Goal: Complete application form

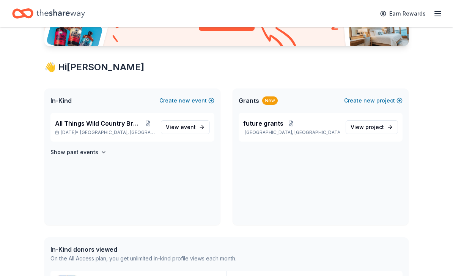
scroll to position [106, 0]
click at [85, 130] on p "[DATE] • [GEOGRAPHIC_DATA], [GEOGRAPHIC_DATA]" at bounding box center [105, 132] width 100 height 6
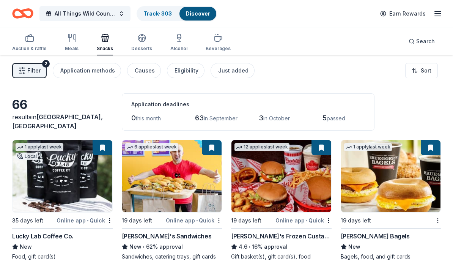
click at [157, 11] on link "Track · 303" at bounding box center [157, 13] width 28 height 6
click at [155, 15] on link "Track · 303" at bounding box center [157, 13] width 28 height 6
click at [154, 13] on link "Track · 303" at bounding box center [157, 13] width 28 height 6
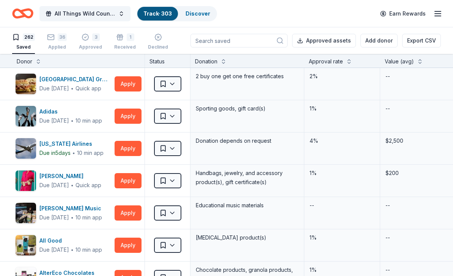
click at [61, 40] on div "36" at bounding box center [62, 37] width 9 height 8
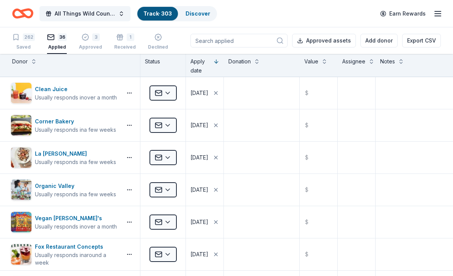
scroll to position [0, 5]
click at [89, 37] on div "3" at bounding box center [90, 37] width 23 height 8
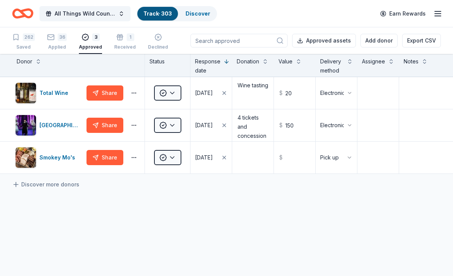
click at [118, 39] on icon "button" at bounding box center [120, 37] width 8 height 8
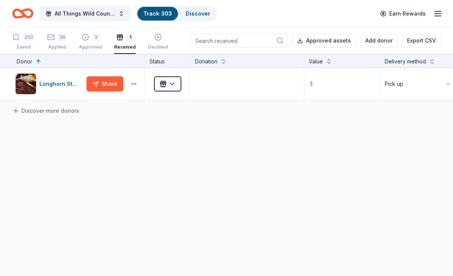
click at [83, 44] on div "3 Approved" at bounding box center [90, 41] width 23 height 17
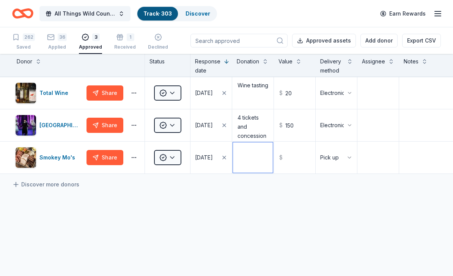
click at [259, 159] on textarea at bounding box center [253, 157] width 40 height 30
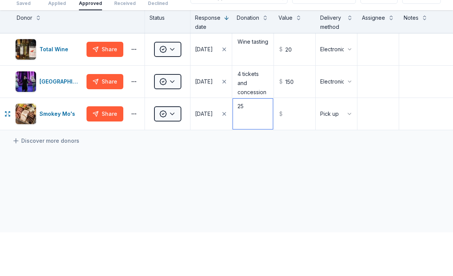
type textarea "2"
type textarea "GC"
click at [310, 142] on input "text" at bounding box center [295, 157] width 40 height 30
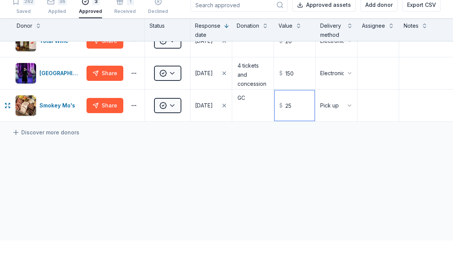
scroll to position [16, 0]
click at [348, 126] on button "Pick up" at bounding box center [335, 142] width 41 height 32
type input "25.00"
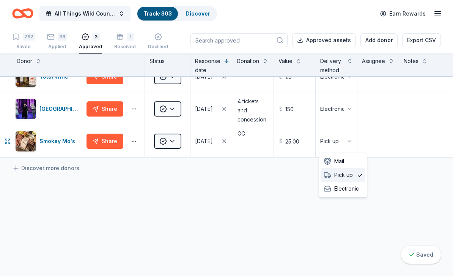
click at [357, 174] on icon at bounding box center [360, 175] width 6 height 6
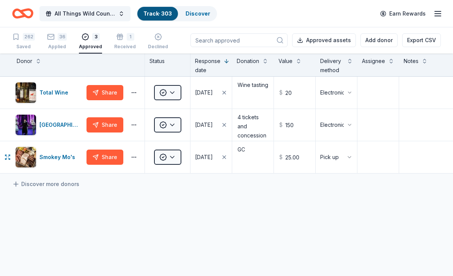
scroll to position [0, 0]
click at [121, 38] on div "1" at bounding box center [125, 37] width 22 height 8
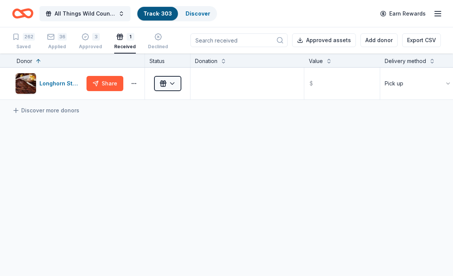
click at [55, 40] on div "36" at bounding box center [57, 37] width 20 height 8
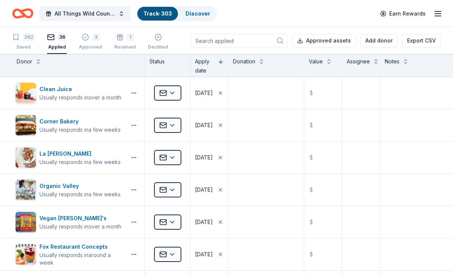
click at [196, 15] on link "Discover" at bounding box center [197, 13] width 25 height 6
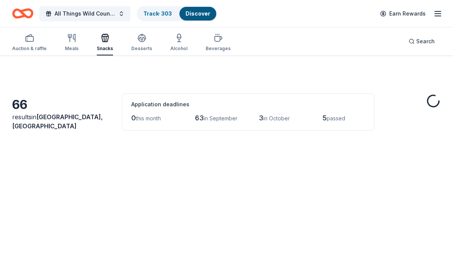
click at [157, 16] on link "Track · 303" at bounding box center [157, 13] width 28 height 6
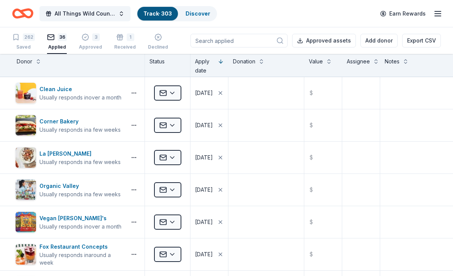
click at [24, 43] on div "262 Saved" at bounding box center [23, 41] width 23 height 17
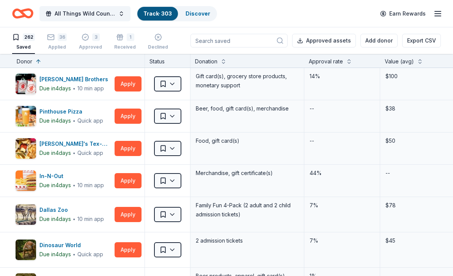
click at [129, 181] on button "Apply" at bounding box center [128, 180] width 27 height 15
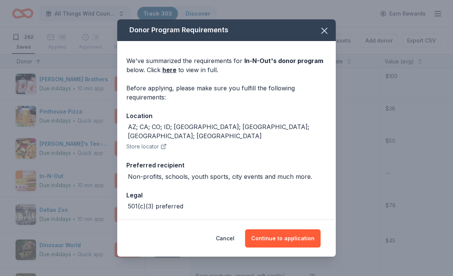
click at [171, 72] on link "here" at bounding box center [169, 69] width 14 height 9
click at [326, 34] on icon "button" at bounding box center [324, 30] width 11 height 11
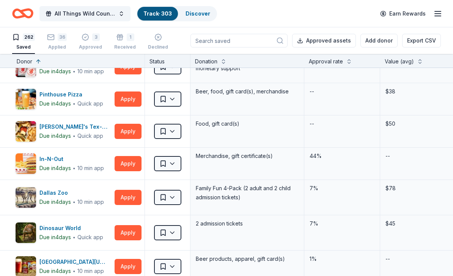
scroll to position [17, 0]
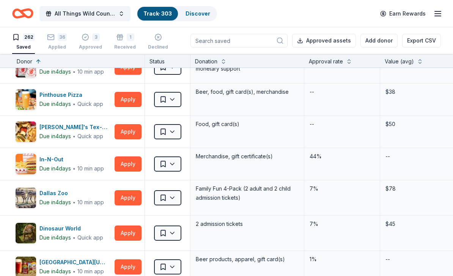
click at [124, 130] on button "Apply" at bounding box center [128, 131] width 27 height 15
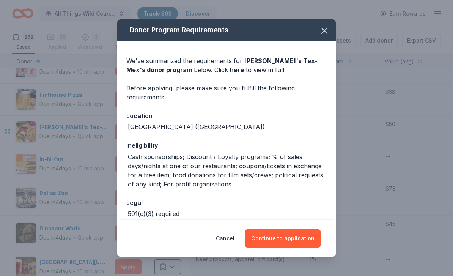
scroll to position [0, 0]
click at [297, 237] on button "Continue to application" at bounding box center [282, 238] width 75 height 18
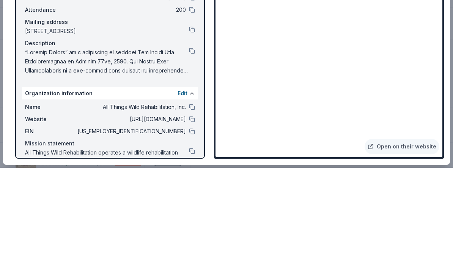
scroll to position [25, 0]
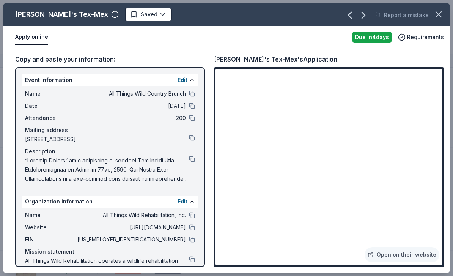
click at [186, 165] on span at bounding box center [107, 169] width 164 height 27
click at [194, 158] on button at bounding box center [192, 159] width 6 height 6
click at [188, 97] on div "Name All Things Wild Country Brunch" at bounding box center [110, 93] width 170 height 9
click at [170, 97] on span "All Things Wild Country Brunch" at bounding box center [131, 93] width 110 height 9
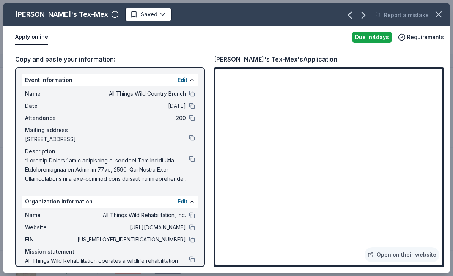
click at [193, 94] on button at bounding box center [192, 94] width 6 height 6
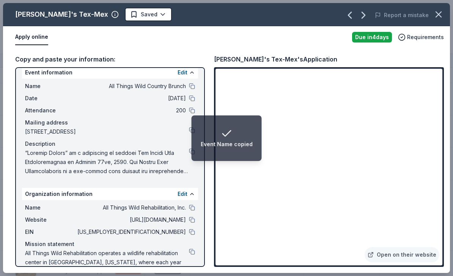
scroll to position [8, 0]
click at [179, 211] on span "All Things Wild Rehabilitation, Inc." at bounding box center [131, 206] width 110 height 9
click at [192, 209] on button at bounding box center [192, 207] width 6 height 6
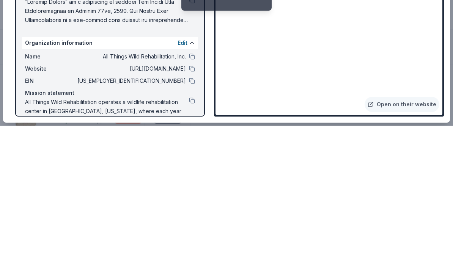
click at [191, 216] on button at bounding box center [192, 219] width 6 height 6
click at [190, 228] on button at bounding box center [192, 231] width 6 height 6
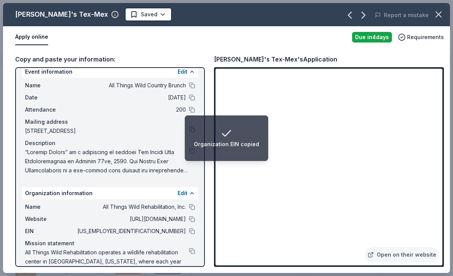
click at [176, 234] on span "[US_EMPLOYER_IDENTIFICATION_NUMBER]" at bounding box center [131, 230] width 110 height 9
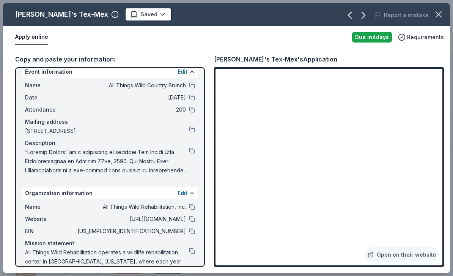
click at [190, 233] on button at bounding box center [192, 231] width 6 height 6
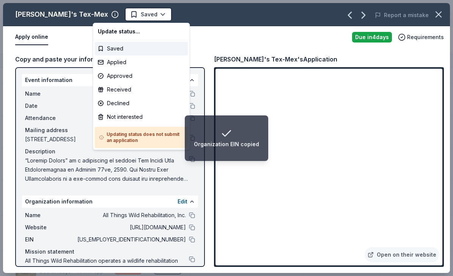
scroll to position [0, 0]
click at [113, 64] on div "Applied" at bounding box center [141, 62] width 93 height 14
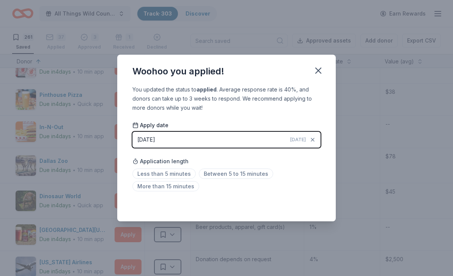
click at [318, 76] on button "button" at bounding box center [318, 70] width 17 height 17
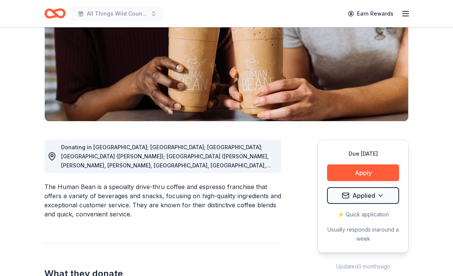
scroll to position [113, 0]
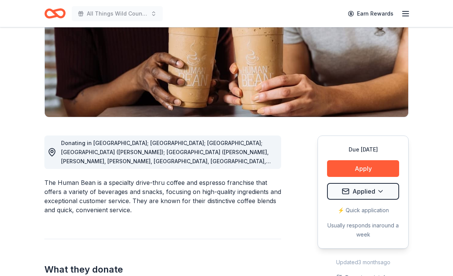
click at [381, 169] on button "Apply" at bounding box center [363, 168] width 72 height 17
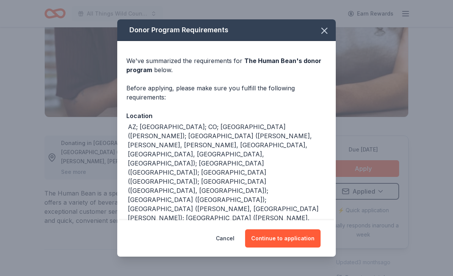
click at [298, 247] on button "Continue to application" at bounding box center [282, 238] width 75 height 18
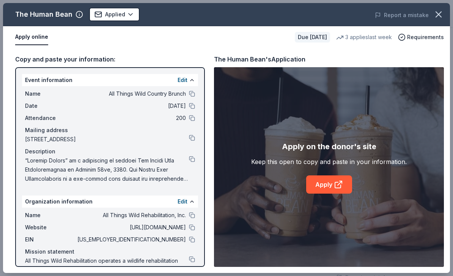
click at [334, 189] on icon at bounding box center [338, 184] width 9 height 9
